Goal: Information Seeking & Learning: Learn about a topic

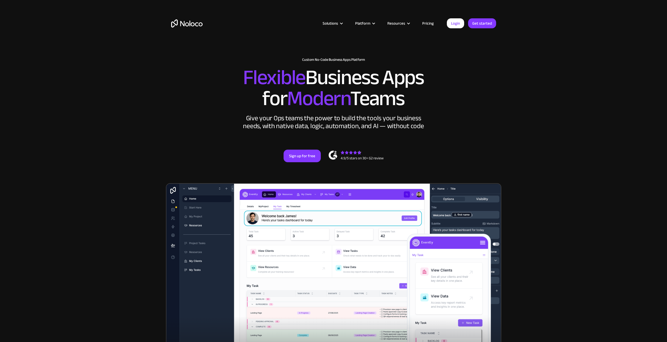
click at [428, 23] on link "Pricing" at bounding box center [428, 23] width 25 height 7
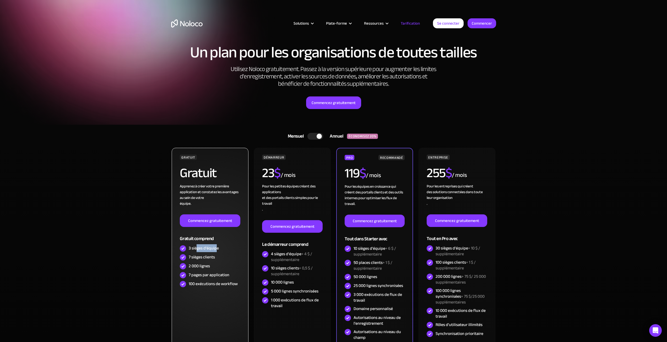
drag, startPoint x: 196, startPoint y: 249, endPoint x: 217, endPoint y: 251, distance: 20.6
click at [217, 251] on font "3 sièges d'équipe" at bounding box center [204, 248] width 30 height 8
click at [206, 266] on font "2 000 lignes" at bounding box center [199, 266] width 21 height 8
click at [203, 276] on font "7 pages par application" at bounding box center [209, 275] width 41 height 8
click at [230, 288] on div "100 exécutions de workflow" at bounding box center [210, 284] width 60 height 9
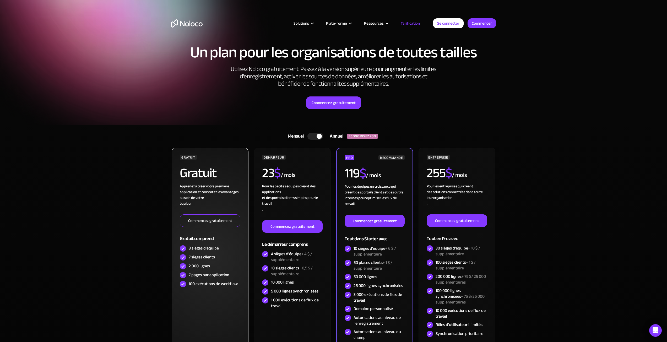
click at [221, 219] on font "Commencez gratuitement" at bounding box center [210, 220] width 44 height 7
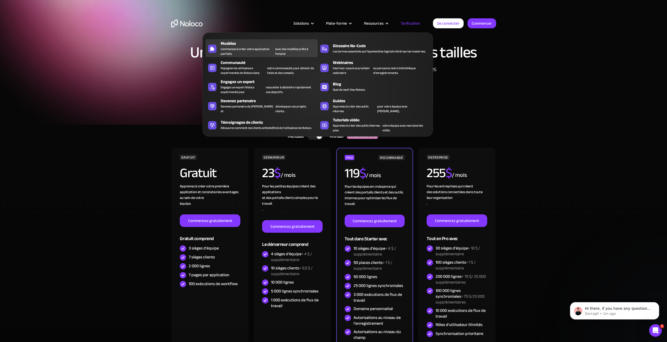
click at [250, 51] on font "Commencez à créer votre application parfaite" at bounding box center [245, 51] width 49 height 10
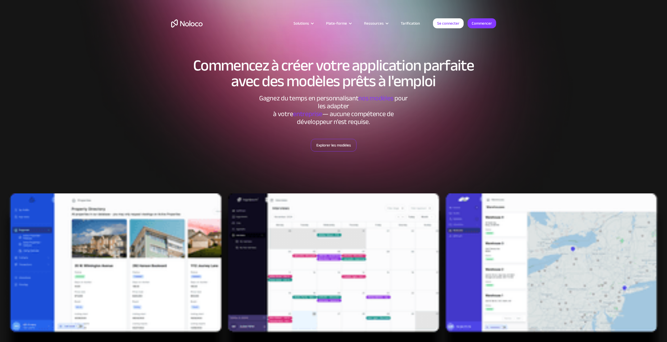
click at [322, 142] on font "Explorer les modèles" at bounding box center [333, 145] width 35 height 7
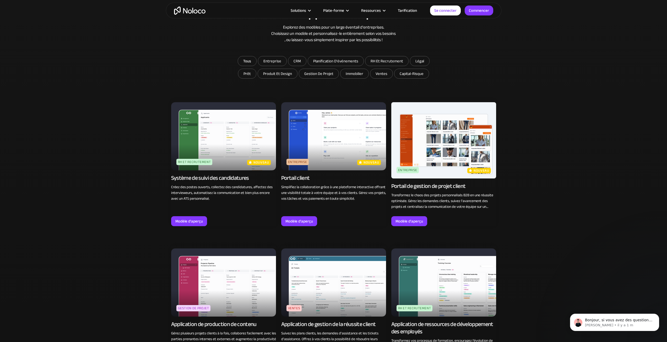
scroll to position [369, 0]
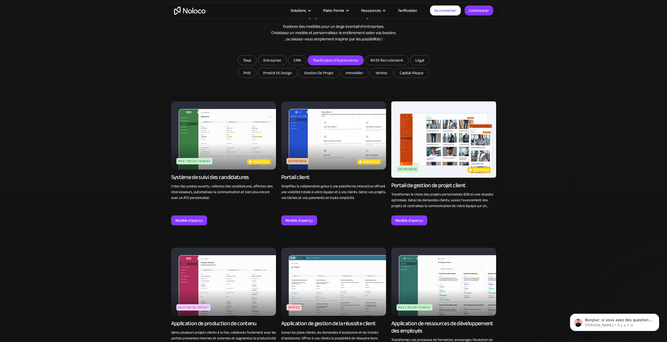
click at [324, 61] on input "planification d'événements" at bounding box center [336, 60] width 56 height 9
checkbox input "true"
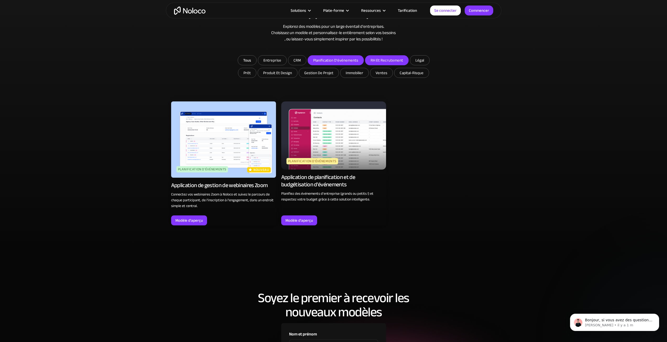
click at [387, 61] on input "RH et recrutement" at bounding box center [386, 60] width 43 height 9
checkbox input "true"
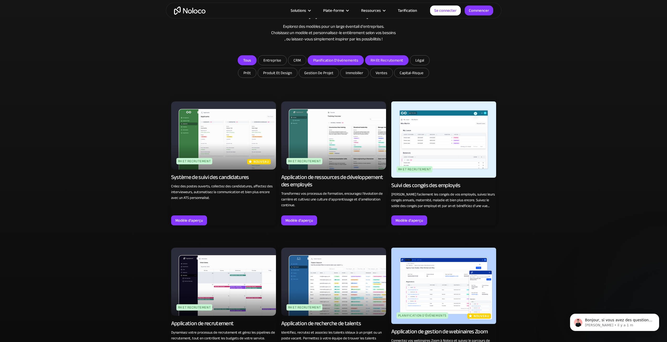
click at [244, 56] on link "Tous" at bounding box center [247, 60] width 19 height 10
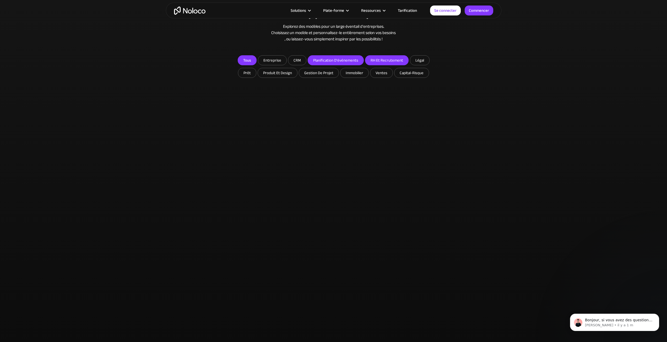
checkbox input "false"
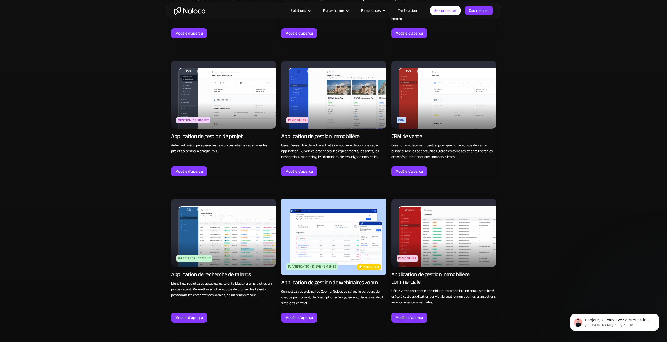
scroll to position [999, 0]
